Goal: Task Accomplishment & Management: Use online tool/utility

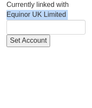
drag, startPoint x: 72, startPoint y: 14, endPoint x: 8, endPoint y: 18, distance: 64.8
click at [8, 18] on div "Currently linked with Equinor UK Limited Set Account" at bounding box center [45, 23] width 79 height 47
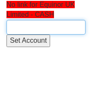
click at [24, 27] on input "text" at bounding box center [45, 27] width 79 height 15
paste input "Equinor UK Limited"
type input "Equinor UK Limited"
click at [24, 27] on input "text" at bounding box center [45, 27] width 79 height 15
paste input "Equinor UK Limited"
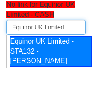
click at [38, 53] on div "Equinor UK Limited - STA132 - James Moxon" at bounding box center [50, 51] width 82 height 31
type input "Equinor UK Limited - STA132 - James Moxon"
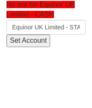
click at [33, 42] on input "Set Account" at bounding box center [28, 41] width 44 height 13
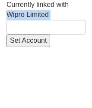
drag, startPoint x: 6, startPoint y: 11, endPoint x: 4, endPoint y: 16, distance: 4.5
click at [4, 16] on div "Currently linked with Wipro Limited Set Account" at bounding box center [46, 23] width 92 height 47
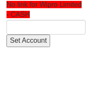
type input "Wipro Limited"
